Goal: Task Accomplishment & Management: Manage account settings

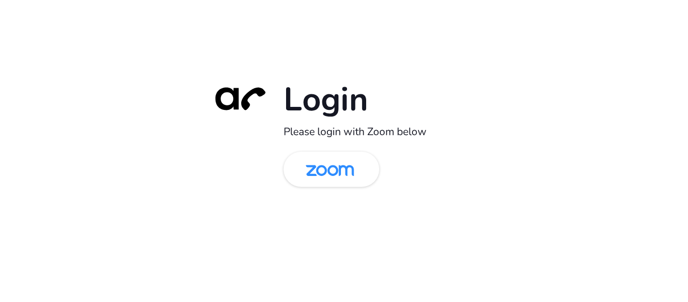
drag, startPoint x: 0, startPoint y: 0, endPoint x: 364, endPoint y: 203, distance: 416.4
click at [333, 179] on img at bounding box center [330, 170] width 70 height 33
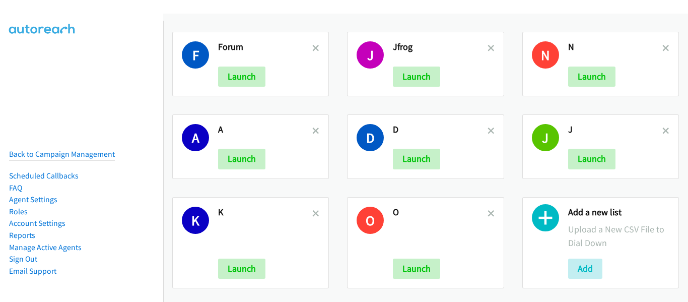
click at [55, 245] on li "Manage Active Agents" at bounding box center [62, 247] width 106 height 12
click at [55, 242] on link "Manage Active Agents" at bounding box center [45, 247] width 73 height 10
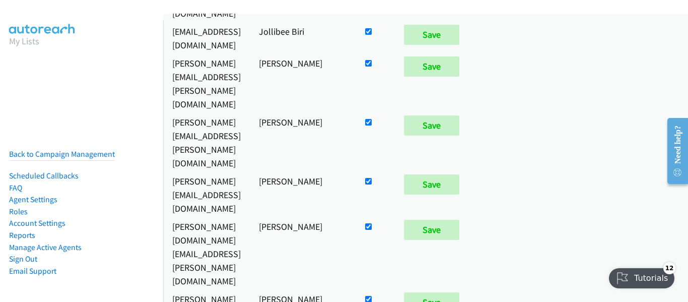
scroll to position [4295, 0]
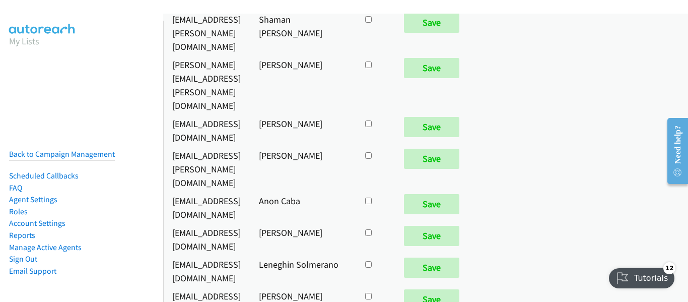
checkbox input "true"
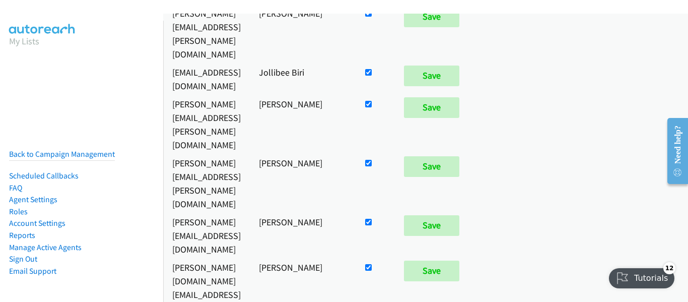
scroll to position [403, 0]
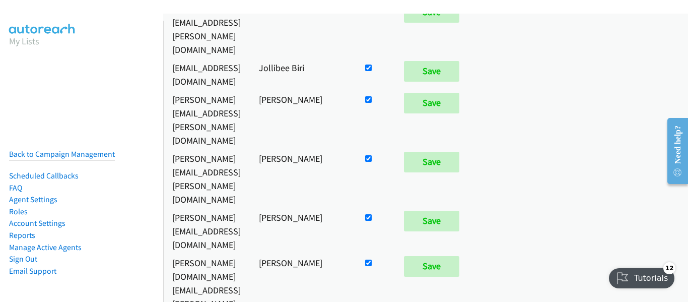
drag, startPoint x: 495, startPoint y: 91, endPoint x: 540, endPoint y: 92, distance: 44.9
checkbox input "false"
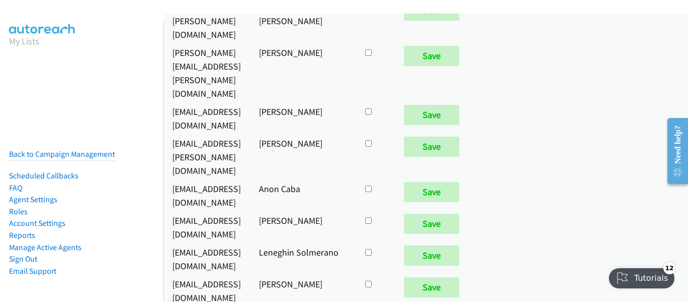
scroll to position [4320, 0]
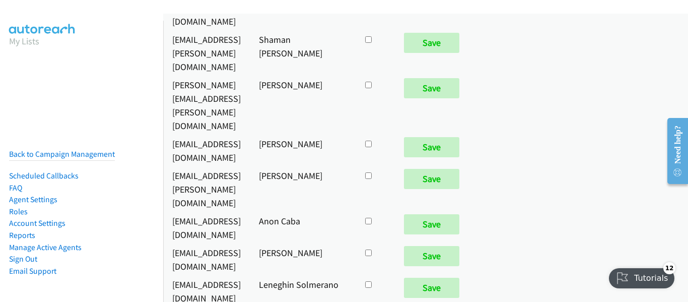
checkbox input "true"
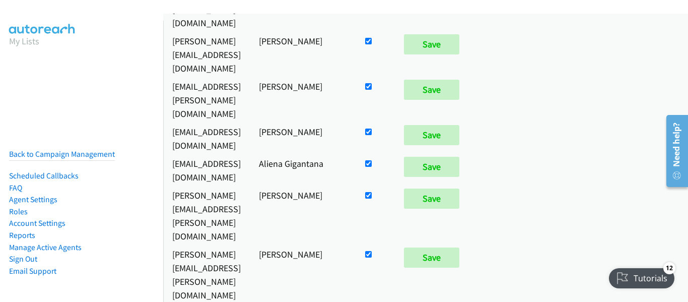
scroll to position [1008, 0]
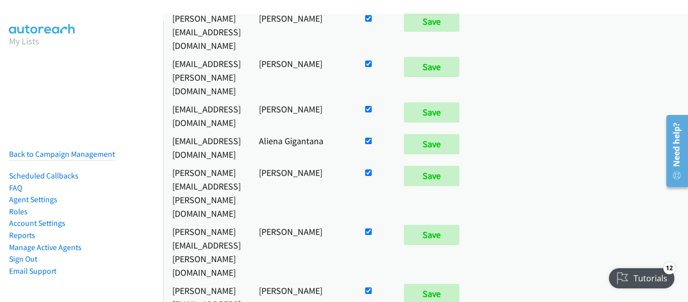
checkbox input "false"
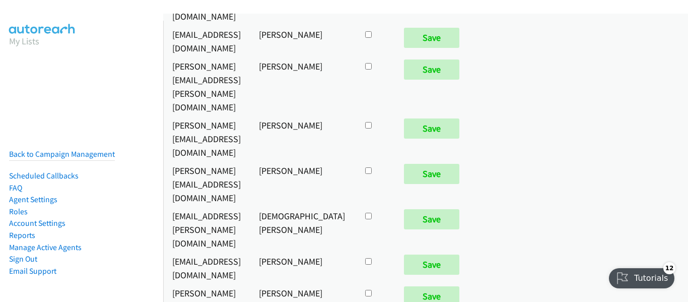
scroll to position [6008, 0]
checkbox input "true"
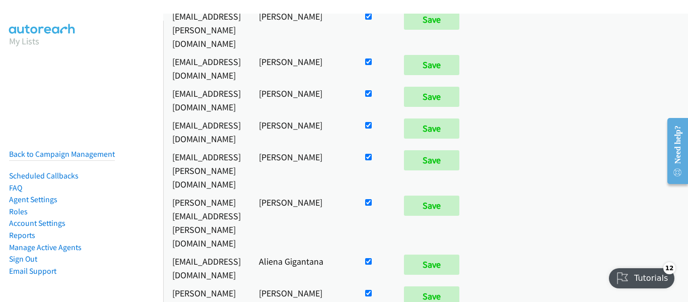
scroll to position [957, 0]
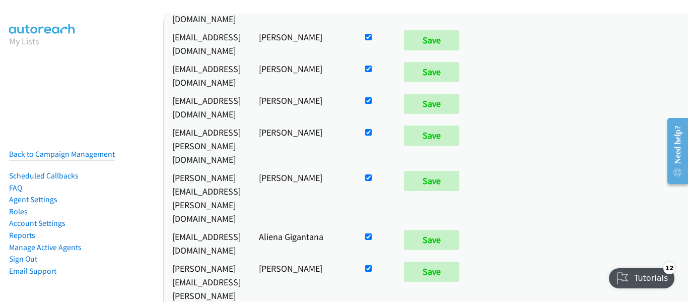
checkbox input "false"
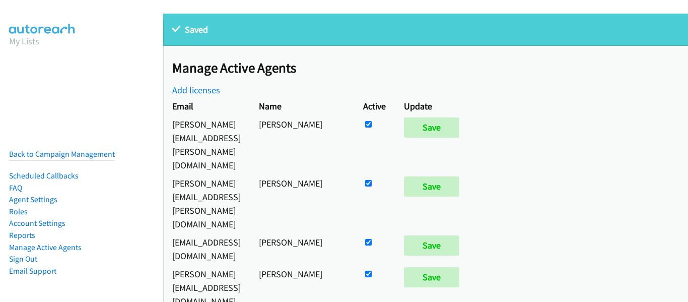
click at [354, 174] on td "[PERSON_NAME]" at bounding box center [302, 203] width 104 height 59
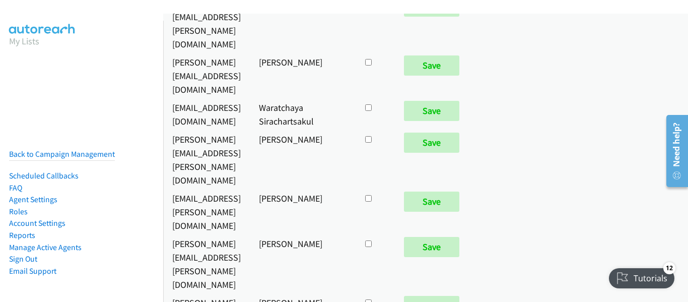
scroll to position [5636, 0]
checkbox input "true"
